Goal: Information Seeking & Learning: Find specific fact

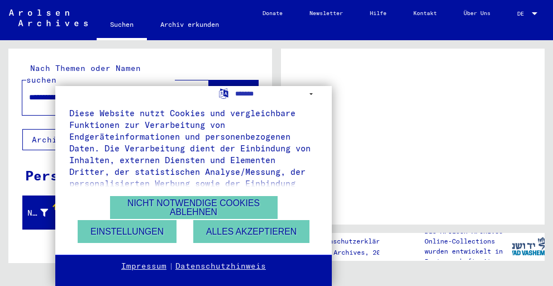
scroll to position [27, 0]
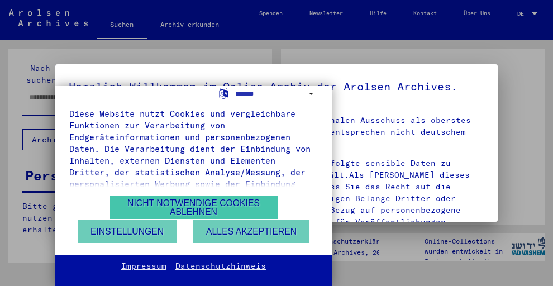
type input "**********"
click at [203, 208] on button "Nicht notwendige Cookies ablehnen" at bounding box center [194, 207] width 168 height 23
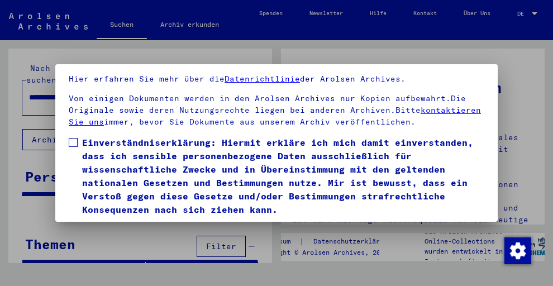
scroll to position [53, 0]
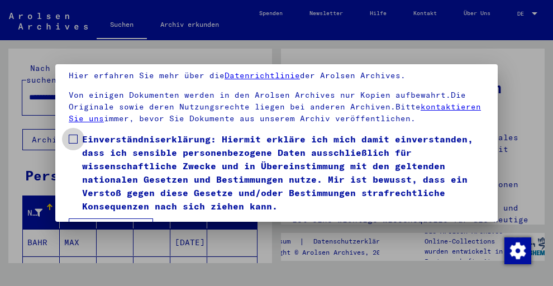
click at [74, 136] on span at bounding box center [73, 139] width 9 height 9
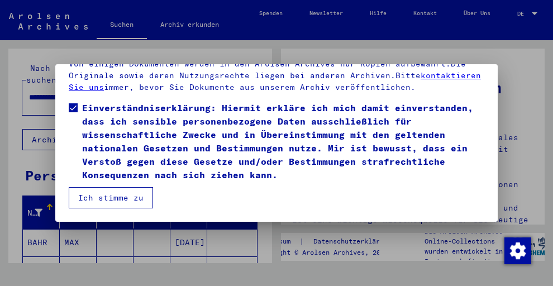
scroll to position [0, 0]
click at [114, 191] on button "Ich stimme zu" at bounding box center [111, 197] width 84 height 21
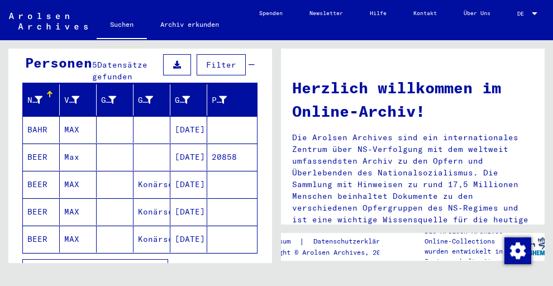
scroll to position [115, 0]
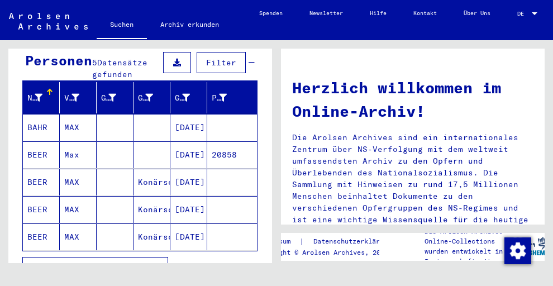
click at [39, 141] on mat-cell "BEER" at bounding box center [41, 154] width 37 height 27
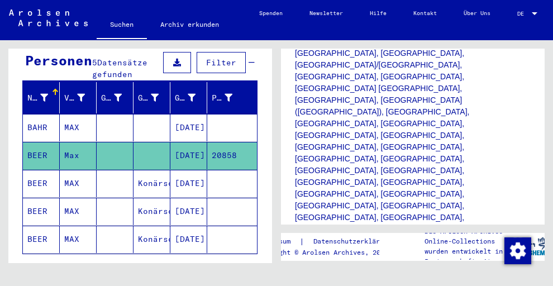
scroll to position [439, 0]
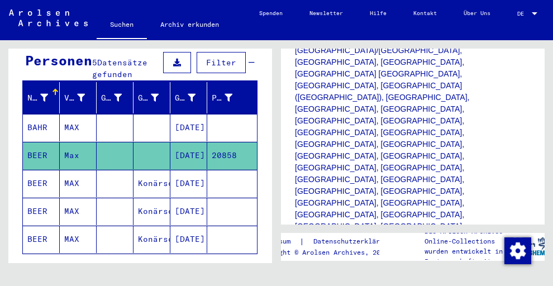
click at [44, 170] on mat-cell "BEER" at bounding box center [41, 183] width 37 height 27
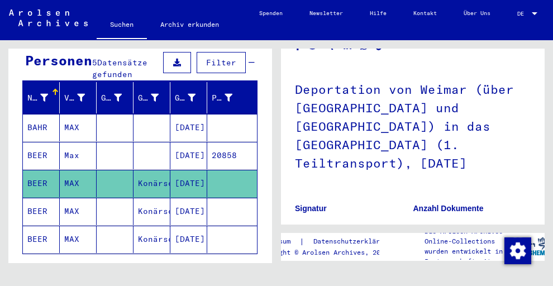
scroll to position [67, 0]
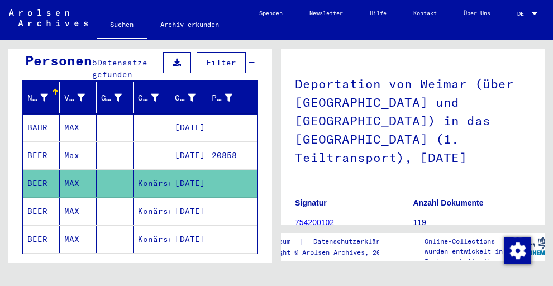
click at [37, 200] on mat-cell "BEER" at bounding box center [41, 211] width 37 height 27
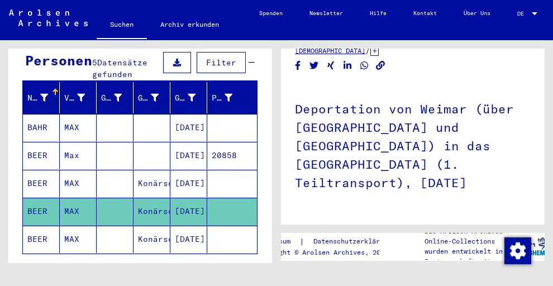
scroll to position [102, 0]
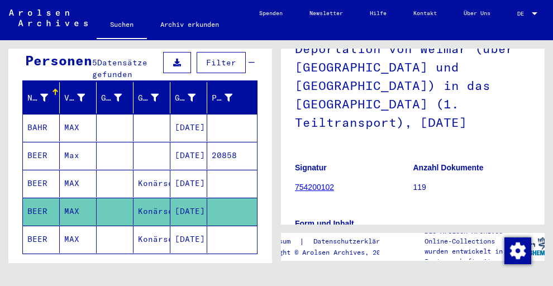
click at [35, 224] on icon at bounding box center [46, 241] width 28 height 45
click at [43, 224] on icon at bounding box center [46, 241] width 28 height 45
click at [68, 227] on mat-cell "MAX" at bounding box center [78, 239] width 37 height 27
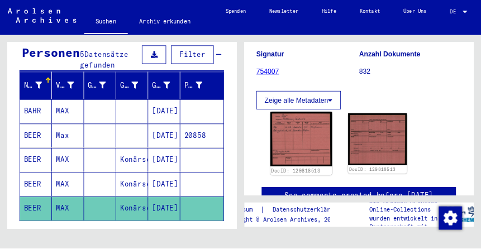
scroll to position [135, 0]
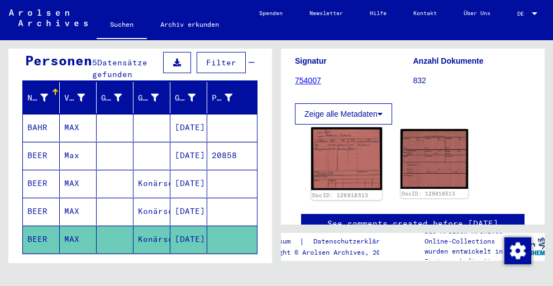
click at [348, 150] on img at bounding box center [346, 158] width 71 height 63
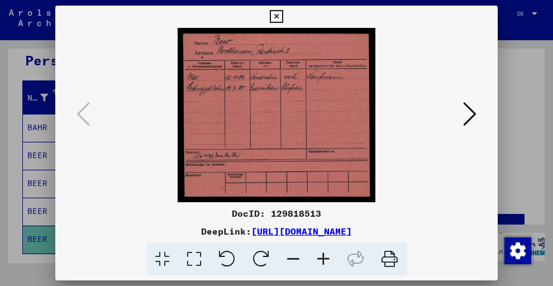
click at [348, 150] on img at bounding box center [276, 115] width 367 height 174
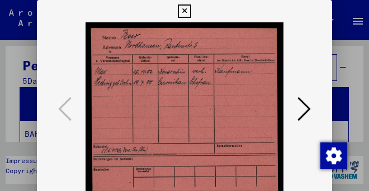
scroll to position [0, 0]
